Goal: Navigation & Orientation: Find specific page/section

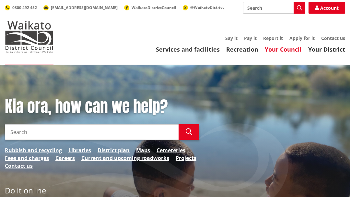
click at [296, 48] on link "Your Council" at bounding box center [283, 49] width 37 height 8
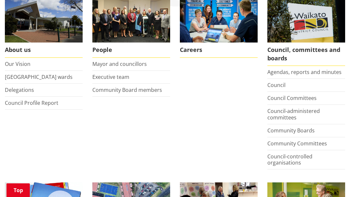
scroll to position [138, 0]
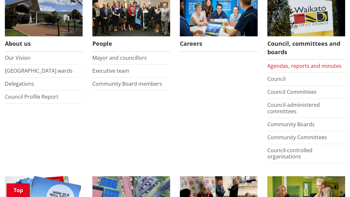
click at [281, 69] on link "Agendas, reports and minutes" at bounding box center [305, 65] width 74 height 7
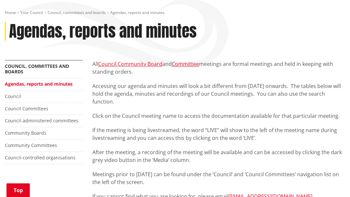
scroll to position [78, 0]
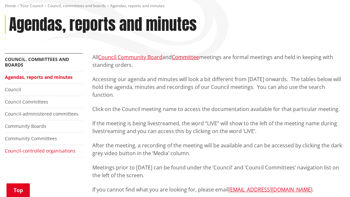
click at [43, 149] on link "Council-controlled organisations" at bounding box center [40, 151] width 71 height 6
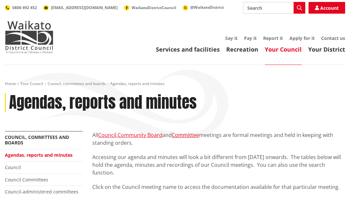
scroll to position [78, 0]
